Goal: Task Accomplishment & Management: Manage account settings

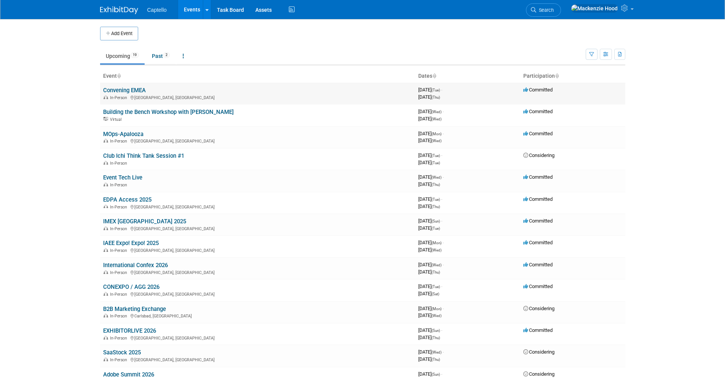
click at [114, 87] on link "Convening EMEA" at bounding box center [124, 90] width 43 height 7
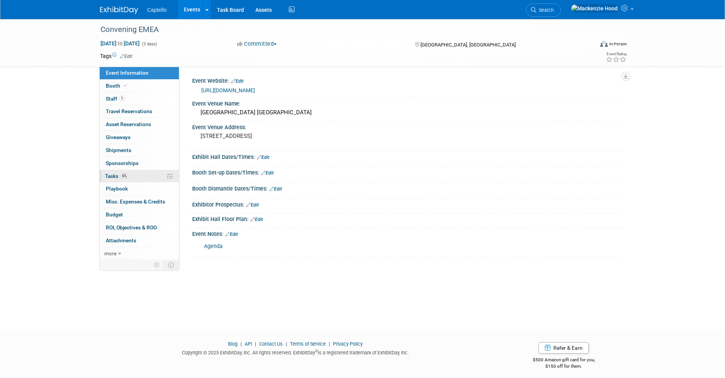
click at [136, 171] on link "6% Tasks 6%" at bounding box center [139, 176] width 79 height 13
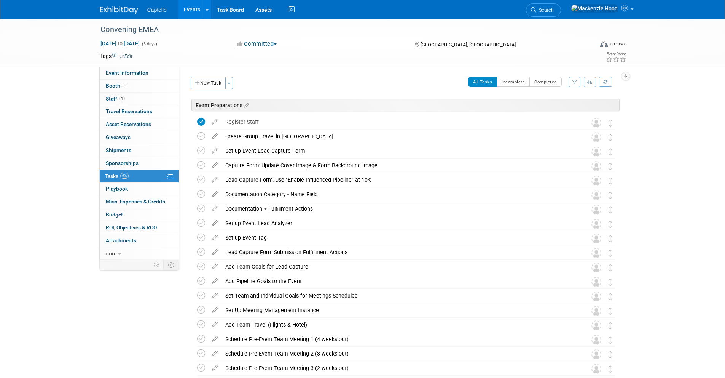
click at [117, 13] on img at bounding box center [119, 10] width 38 height 8
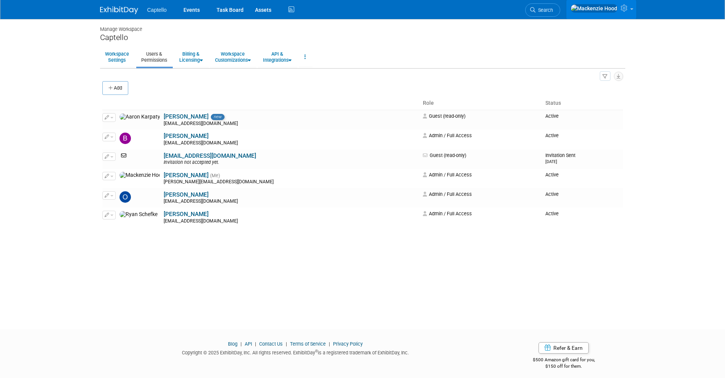
click at [623, 9] on icon at bounding box center [625, 8] width 9 height 7
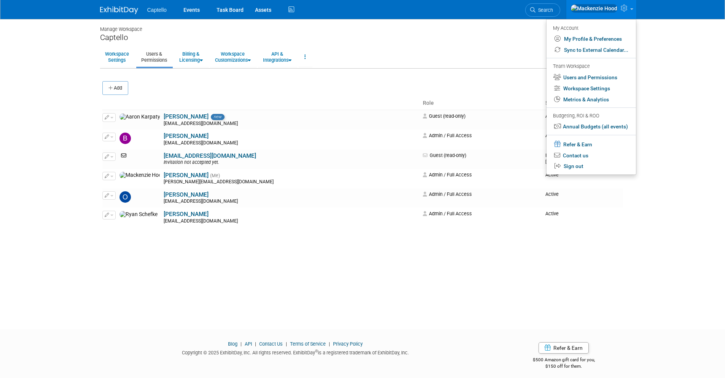
click at [122, 79] on div "All Users 5 Resources 0 Invitations 1 Export Users & Resources (.csv)" at bounding box center [362, 76] width 521 height 10
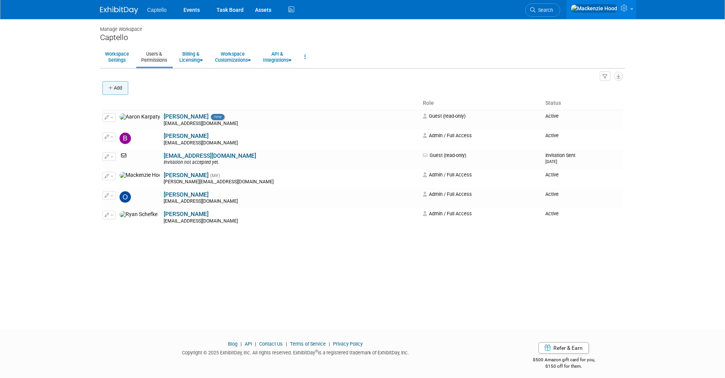
click at [118, 84] on button "Add" at bounding box center [115, 88] width 26 height 14
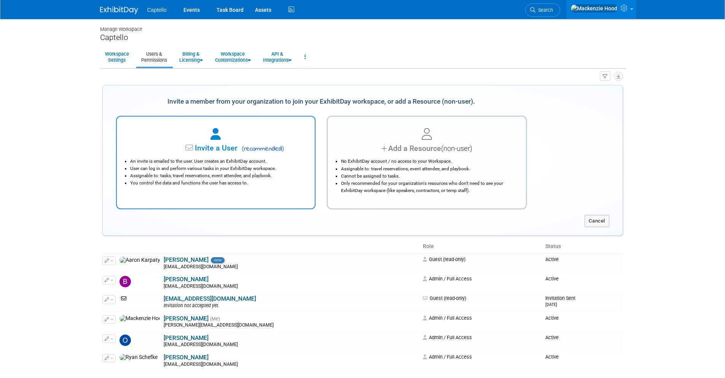
click at [207, 136] on div at bounding box center [215, 134] width 179 height 17
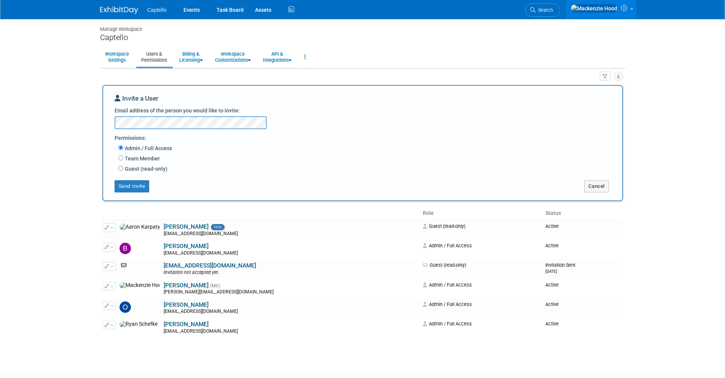
click at [123, 155] on label "Team Member" at bounding box center [141, 159] width 37 height 8
click at [123, 155] on input "Team Member" at bounding box center [120, 157] width 5 height 5
radio input "true"
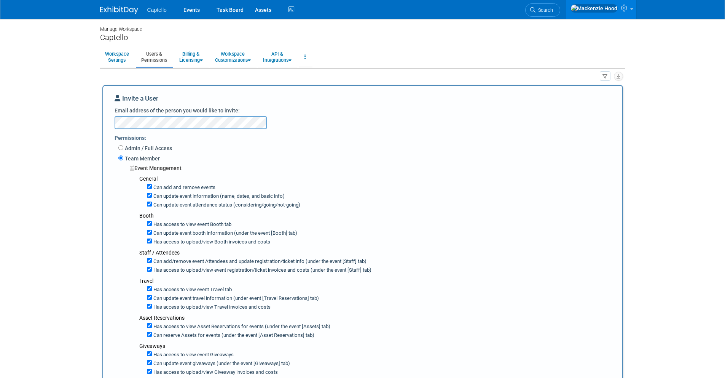
click at [128, 12] on img at bounding box center [119, 10] width 38 height 8
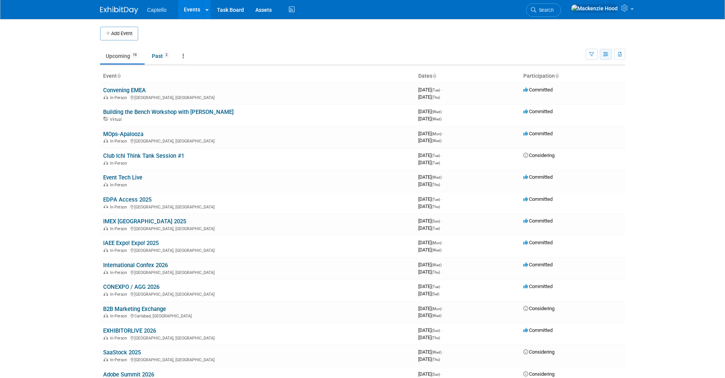
click at [608, 55] on icon "button" at bounding box center [606, 54] width 6 height 5
click at [576, 115] on link "Expert Grid" at bounding box center [574, 116] width 64 height 11
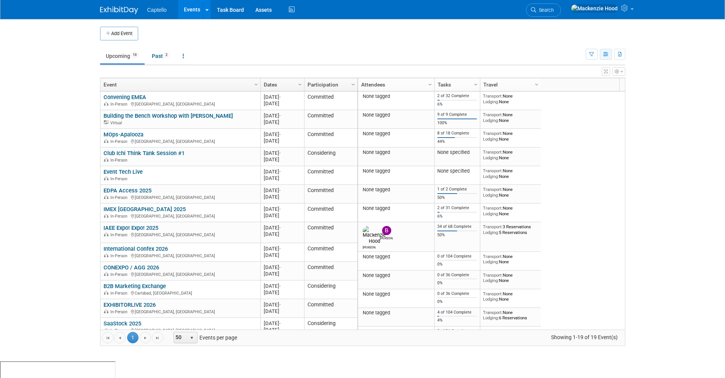
click at [606, 56] on icon "button" at bounding box center [606, 54] width 6 height 5
